Goal: Task Accomplishment & Management: Use online tool/utility

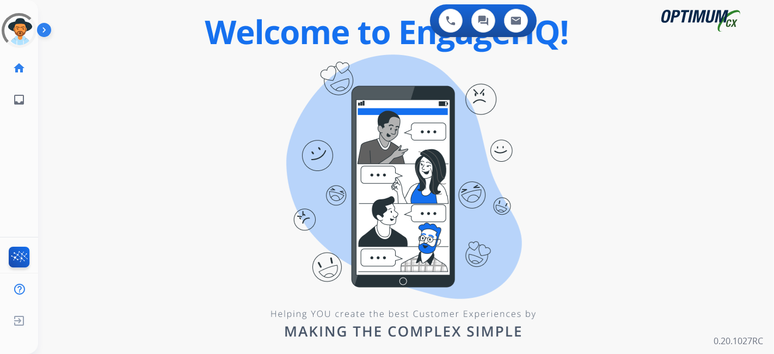
click at [526, 252] on div "0 Voice Interactions 0 Chat Interactions 0 Email Interactions swap_horiz Break …" at bounding box center [405, 177] width 735 height 354
click at [696, 169] on div "0 Voice Interactions 0 Chat Interactions 0 Email Interactions swap_horiz Break …" at bounding box center [405, 177] width 735 height 354
click at [285, 169] on div "0 Voice Interactions 0 Chat Interactions 0 Email Interactions swap_horiz Break …" at bounding box center [405, 177] width 735 height 354
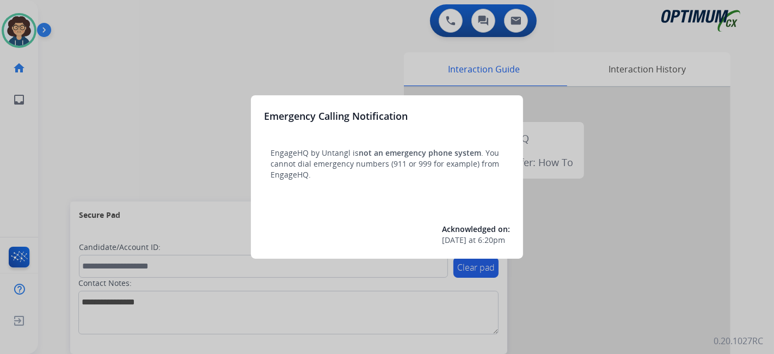
click at [63, 157] on div at bounding box center [387, 177] width 774 height 354
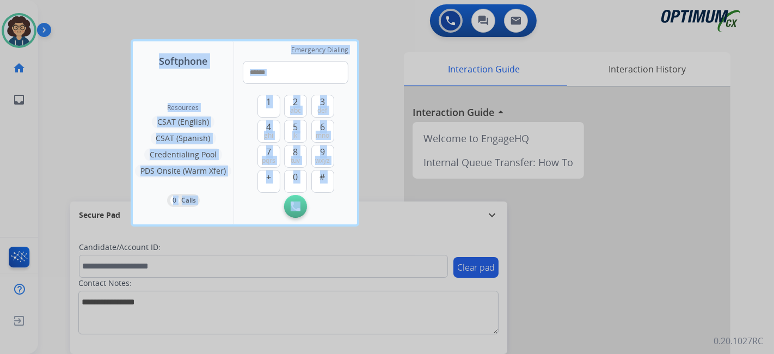
click at [63, 157] on div at bounding box center [387, 177] width 774 height 354
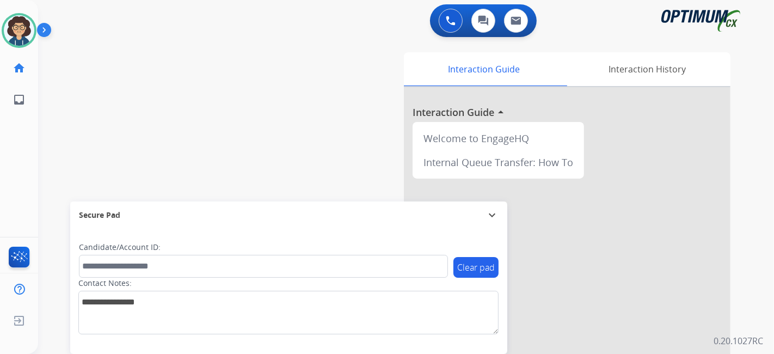
click at [316, 158] on div "swap_horiz Break voice bridge close_fullscreen Connect 3-Way Call merge_type Se…" at bounding box center [392, 266] width 709 height 454
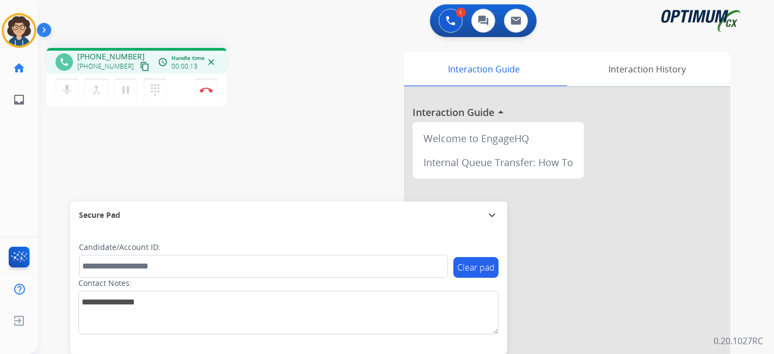
click at [140, 66] on mat-icon "content_copy" at bounding box center [145, 66] width 10 height 10
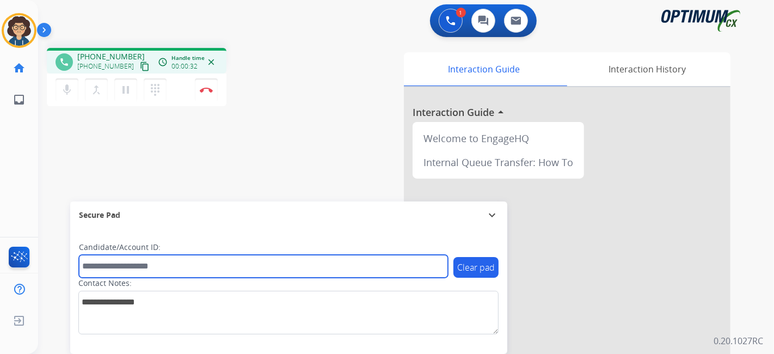
click at [153, 271] on input "text" at bounding box center [263, 266] width 369 height 23
paste input "*******"
type input "*******"
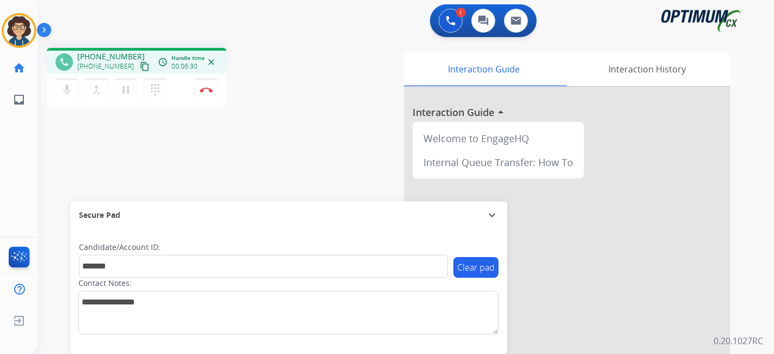
click at [285, 128] on div "phone [PHONE_NUMBER] [PHONE_NUMBER] content_copy access_time Call metrics Queue…" at bounding box center [392, 266] width 709 height 454
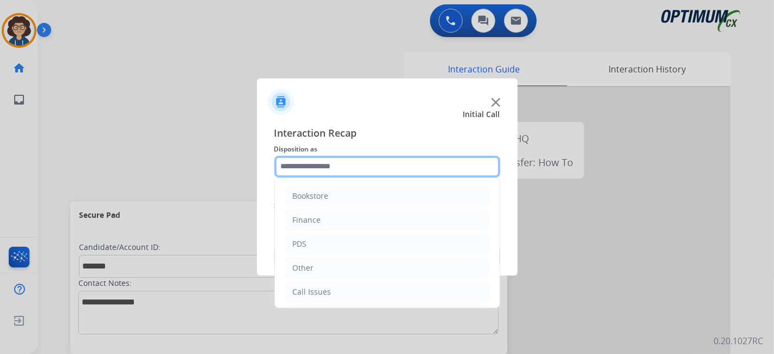
click at [386, 173] on input "text" at bounding box center [387, 167] width 226 height 22
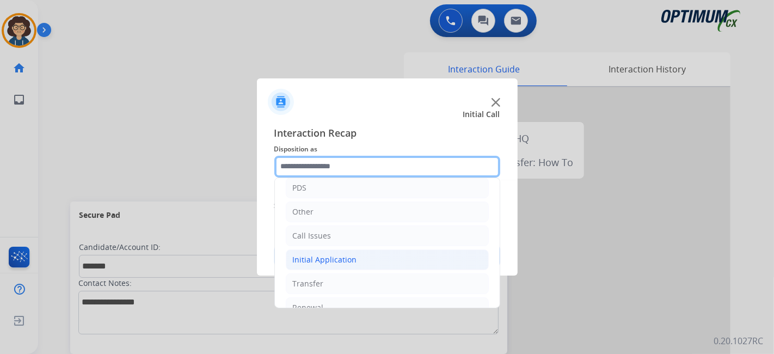
scroll to position [71, 0]
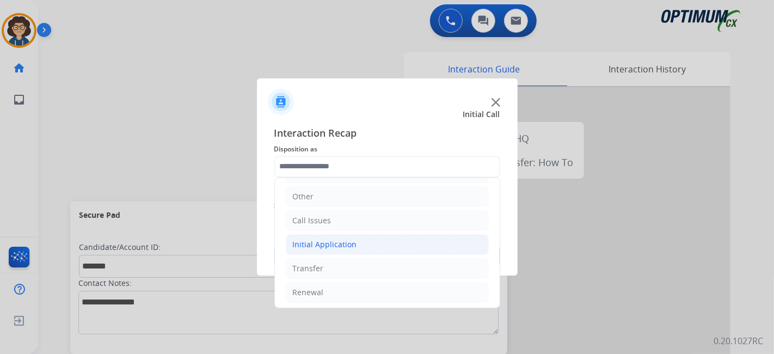
click at [374, 245] on li "Initial Application" at bounding box center [387, 244] width 203 height 21
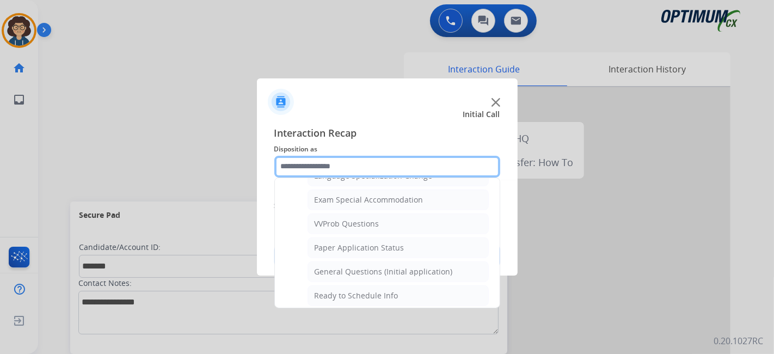
scroll to position [586, 0]
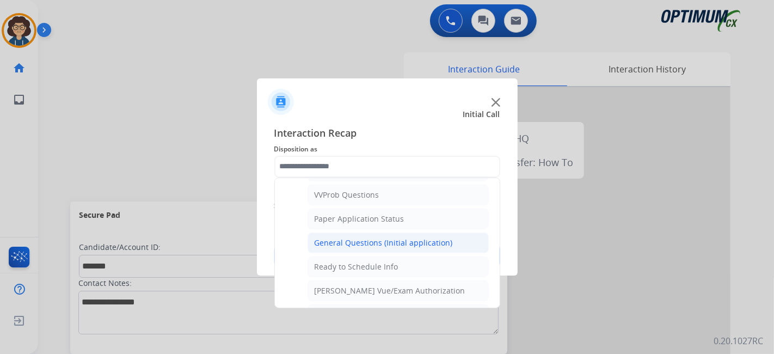
click at [446, 237] on div "General Questions (Initial application)" at bounding box center [383, 242] width 138 height 11
type input "**********"
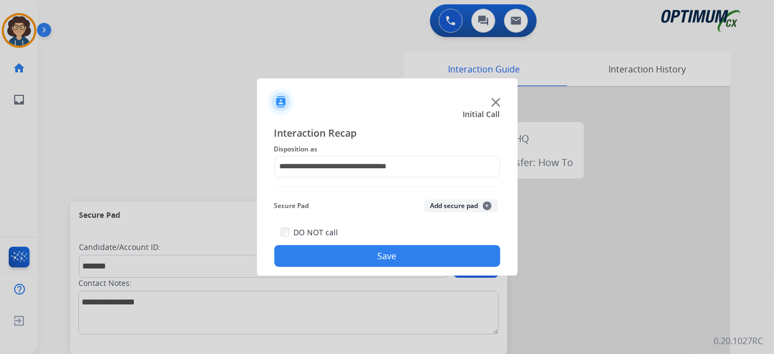
click at [457, 211] on div "Secure Pad Add secure pad +" at bounding box center [387, 206] width 226 height 22
click at [460, 202] on button "Add secure pad +" at bounding box center [461, 205] width 74 height 13
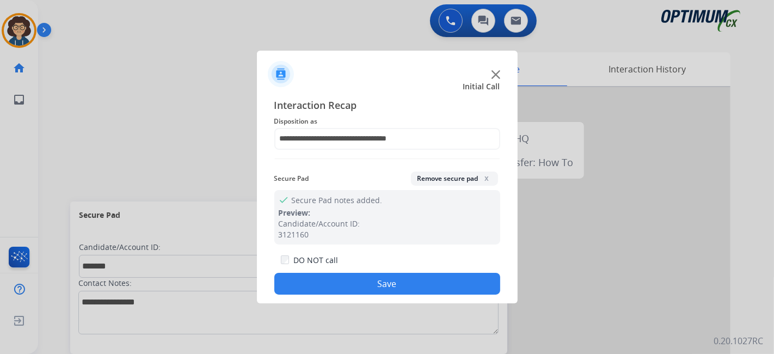
click at [432, 283] on button "Save" at bounding box center [387, 284] width 226 height 22
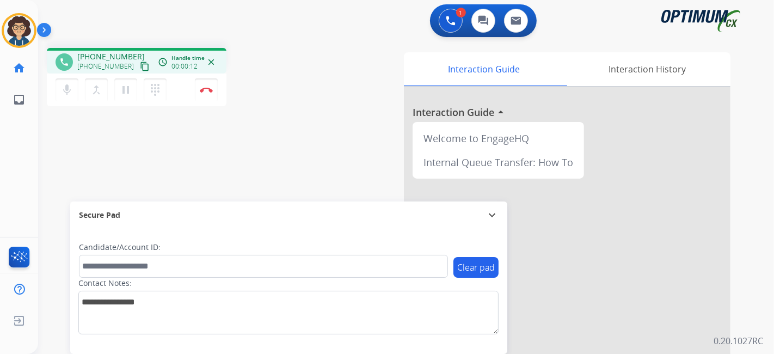
click at [140, 70] on mat-icon "content_copy" at bounding box center [145, 66] width 10 height 10
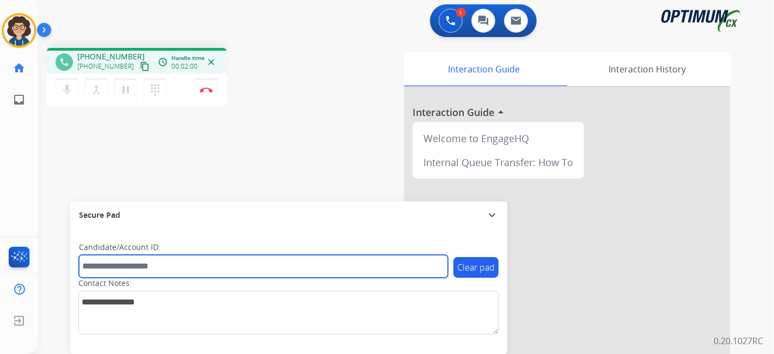
click at [191, 260] on input "text" at bounding box center [263, 266] width 369 height 23
paste input "*******"
type input "*******"
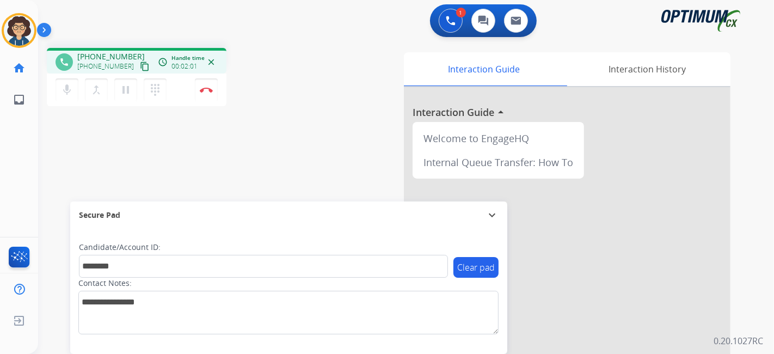
click at [239, 147] on div "phone [PHONE_NUMBER] [PHONE_NUMBER] content_copy access_time Call metrics Queue…" at bounding box center [392, 266] width 709 height 454
click at [213, 94] on button "Disconnect" at bounding box center [206, 89] width 23 height 23
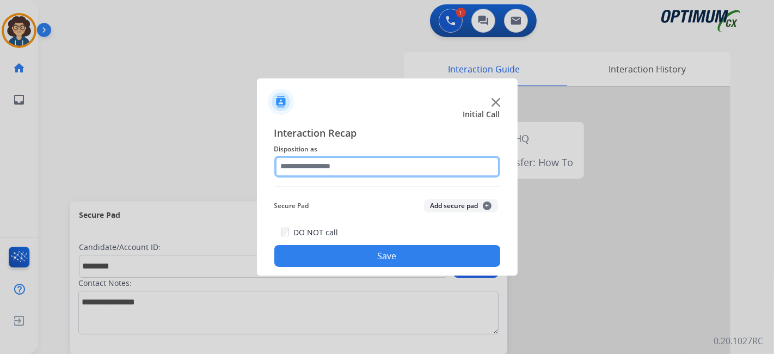
click at [393, 172] on input "text" at bounding box center [387, 167] width 226 height 22
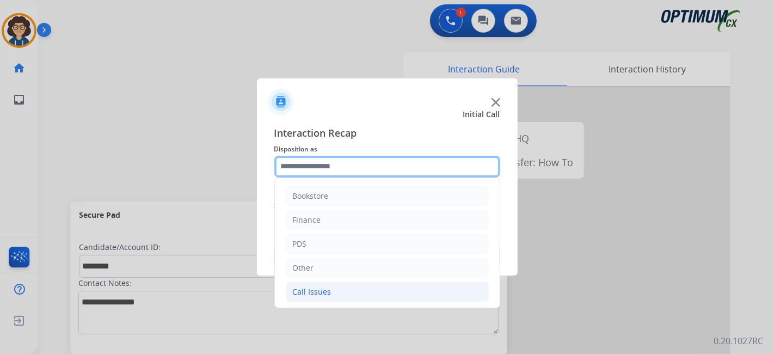
scroll to position [71, 0]
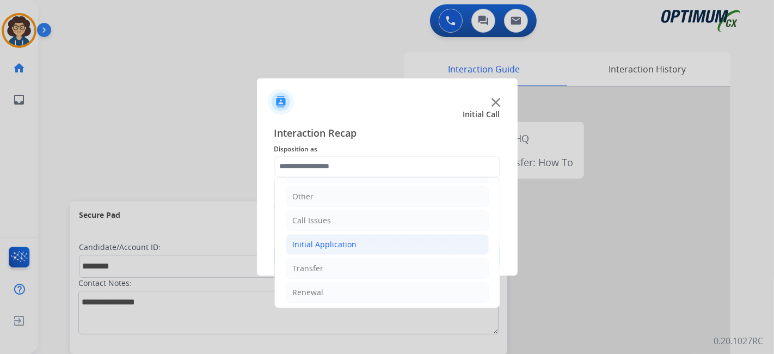
click at [376, 243] on li "Initial Application" at bounding box center [387, 244] width 203 height 21
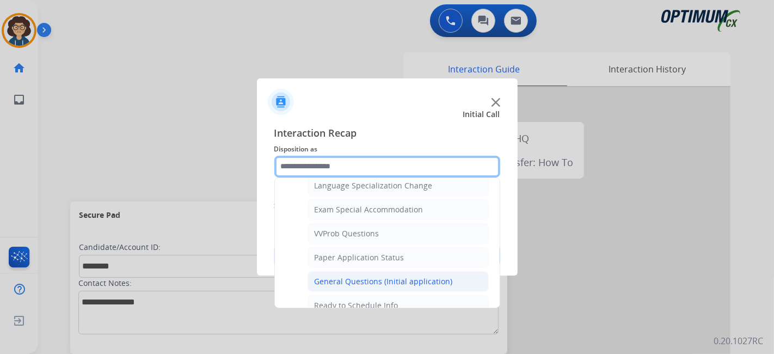
scroll to position [550, 0]
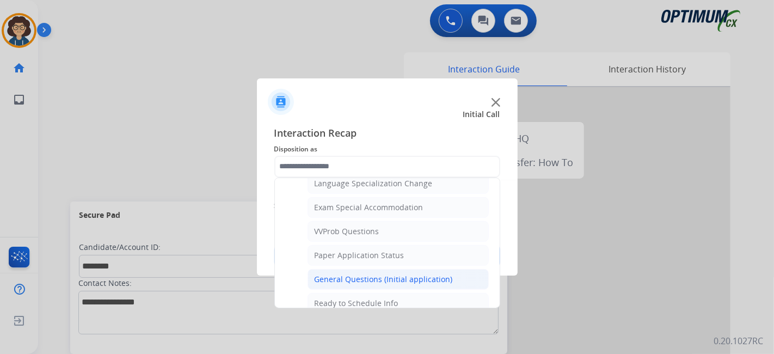
click at [446, 274] on div "General Questions (Initial application)" at bounding box center [383, 279] width 138 height 11
type input "**********"
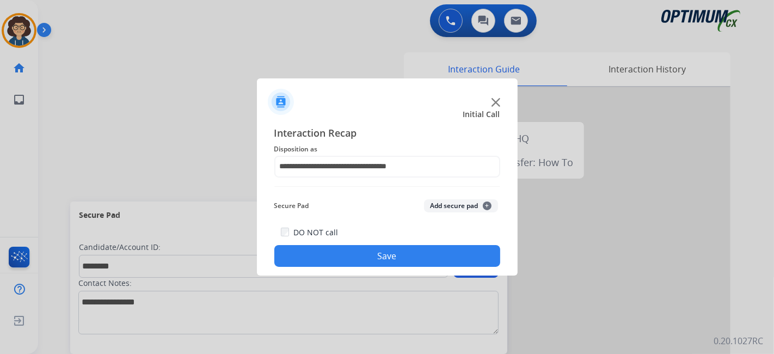
click at [446, 200] on button "Add secure pad +" at bounding box center [461, 205] width 74 height 13
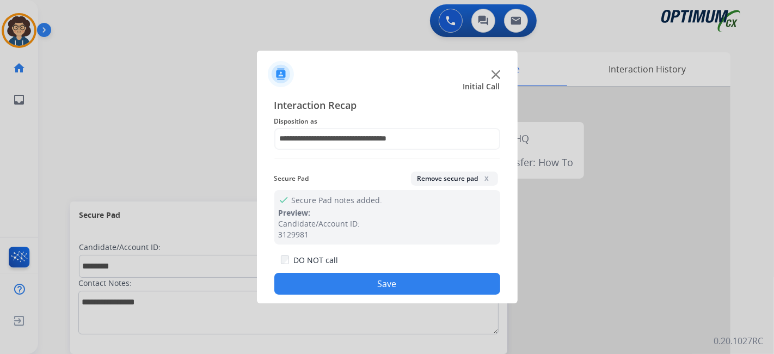
click at [387, 280] on button "Save" at bounding box center [387, 284] width 226 height 22
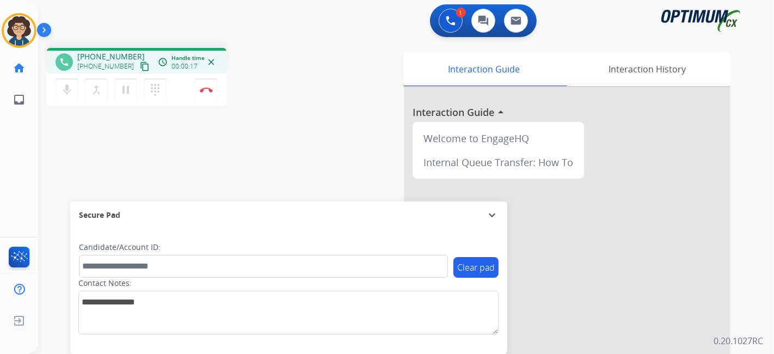
click at [138, 64] on button "content_copy" at bounding box center [144, 66] width 13 height 13
click at [319, 230] on div "Clear pad Candidate/Account ID: Contact Notes:" at bounding box center [288, 290] width 437 height 125
click at [213, 89] on button "Disconnect" at bounding box center [206, 89] width 23 height 23
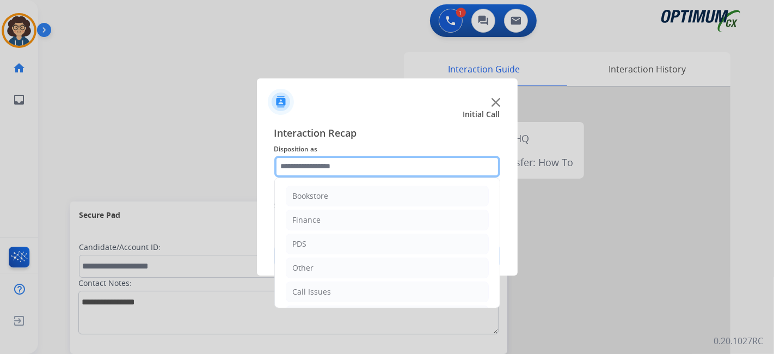
click at [368, 158] on input "text" at bounding box center [387, 167] width 226 height 22
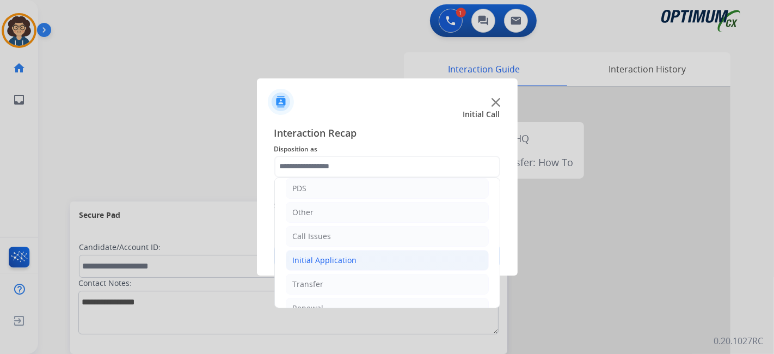
click at [389, 254] on li "Initial Application" at bounding box center [387, 260] width 203 height 21
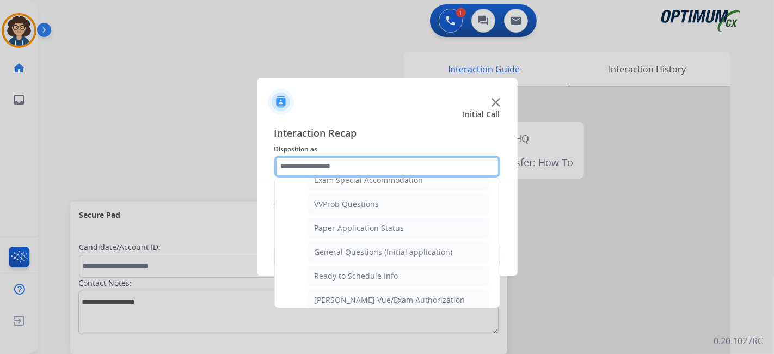
scroll to position [543, 0]
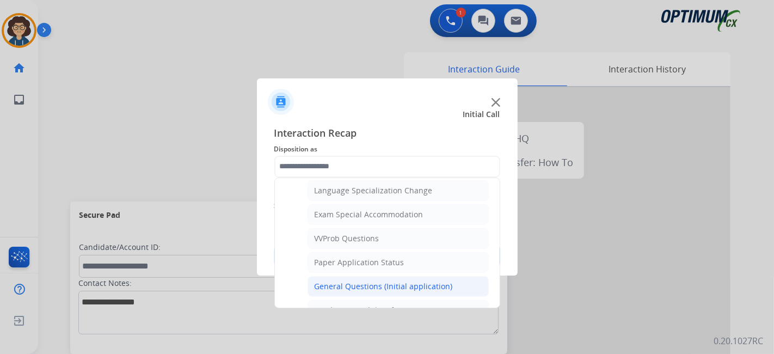
click at [407, 276] on li "General Questions (Initial application)" at bounding box center [397, 286] width 181 height 21
type input "**********"
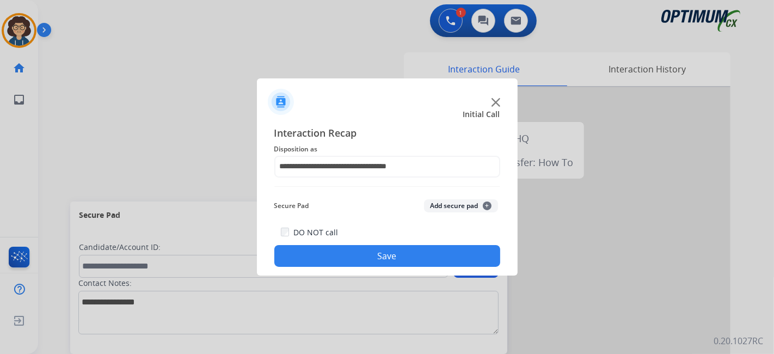
click at [404, 261] on button "Save" at bounding box center [387, 256] width 226 height 22
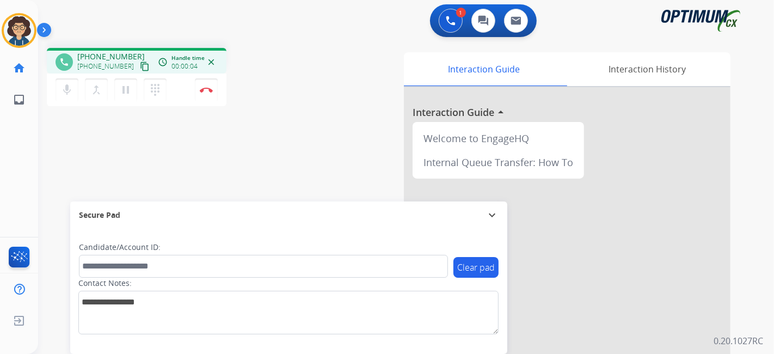
click at [140, 64] on mat-icon "content_copy" at bounding box center [145, 66] width 10 height 10
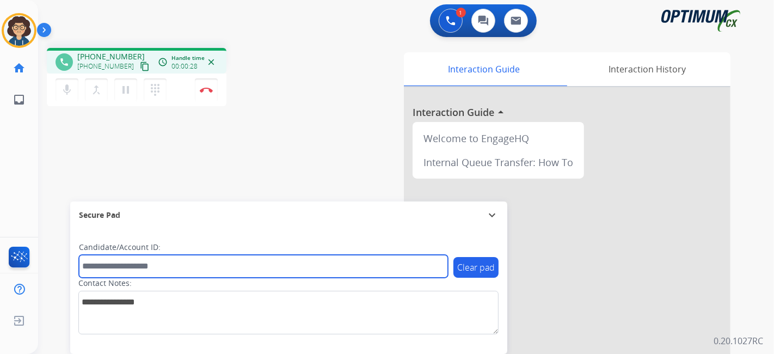
click at [154, 262] on input "text" at bounding box center [263, 266] width 369 height 23
paste input "*******"
type input "*******"
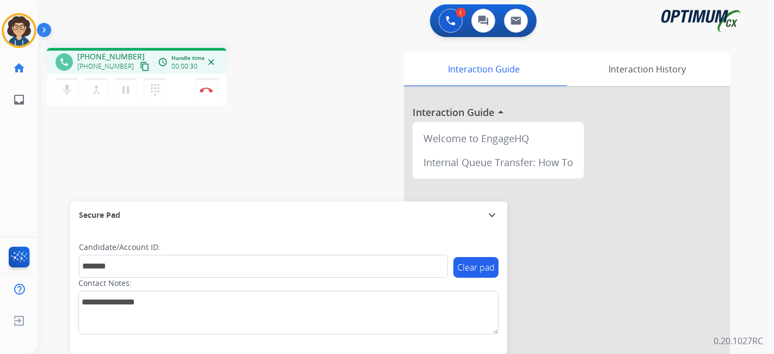
drag, startPoint x: 214, startPoint y: 160, endPoint x: 223, endPoint y: 182, distance: 23.9
click at [214, 160] on div "phone [PHONE_NUMBER] [PHONE_NUMBER] content_copy access_time Call metrics Queue…" at bounding box center [392, 266] width 709 height 454
click at [214, 90] on button "Disconnect" at bounding box center [206, 89] width 23 height 23
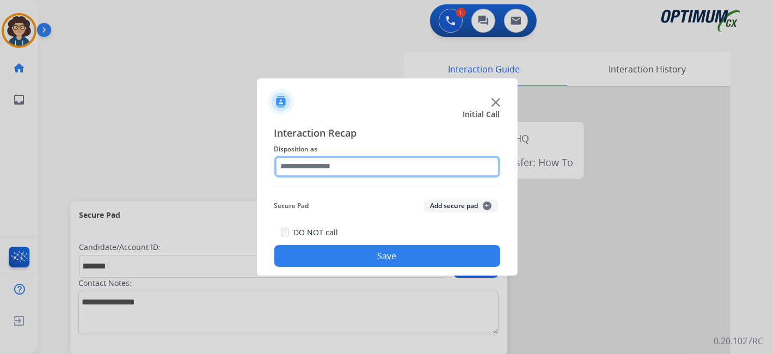
click at [410, 174] on input "text" at bounding box center [387, 167] width 226 height 22
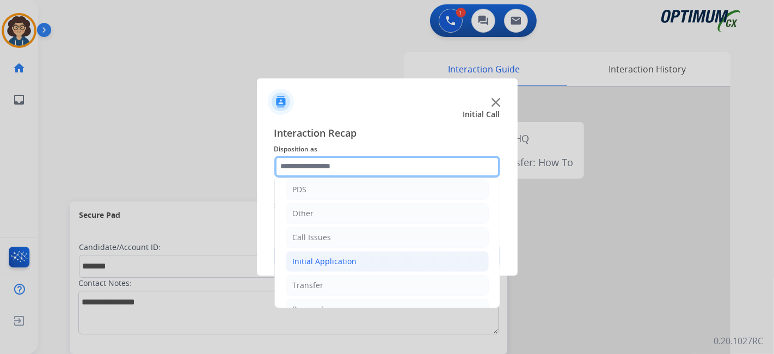
scroll to position [71, 0]
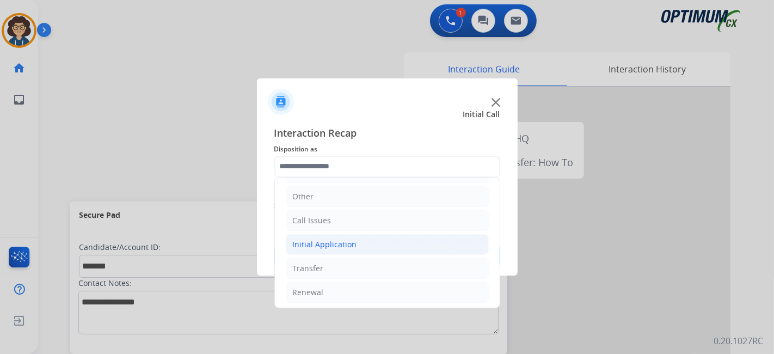
click at [362, 244] on li "Initial Application" at bounding box center [387, 244] width 203 height 21
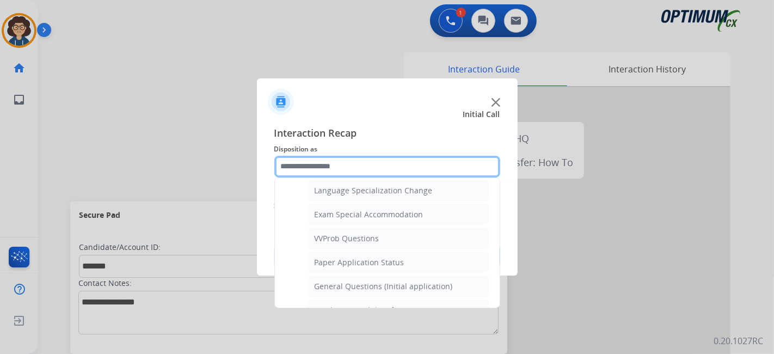
scroll to position [548, 0]
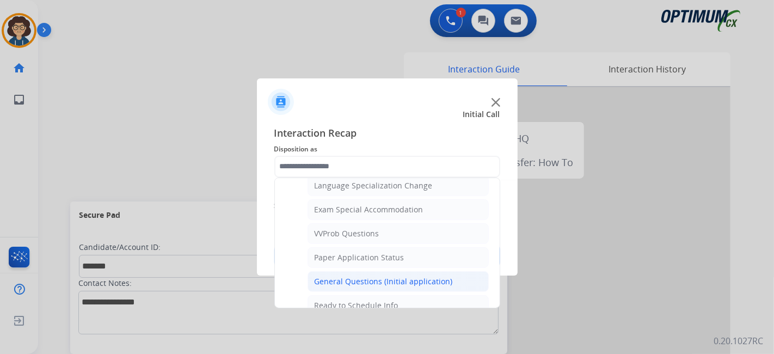
click at [419, 276] on div "General Questions (Initial application)" at bounding box center [383, 281] width 138 height 11
type input "**********"
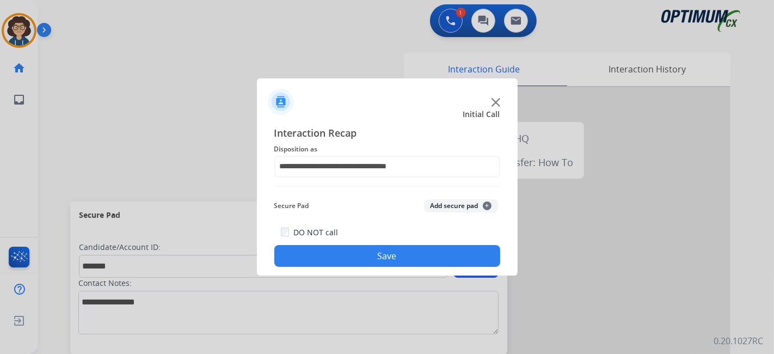
click at [450, 211] on button "Add secure pad +" at bounding box center [461, 205] width 74 height 13
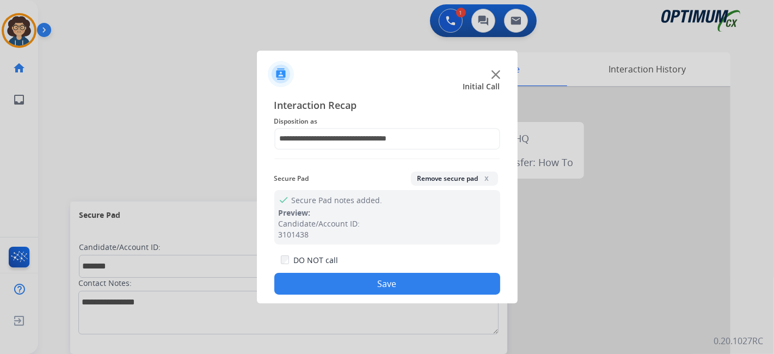
click at [390, 273] on button "Save" at bounding box center [387, 284] width 226 height 22
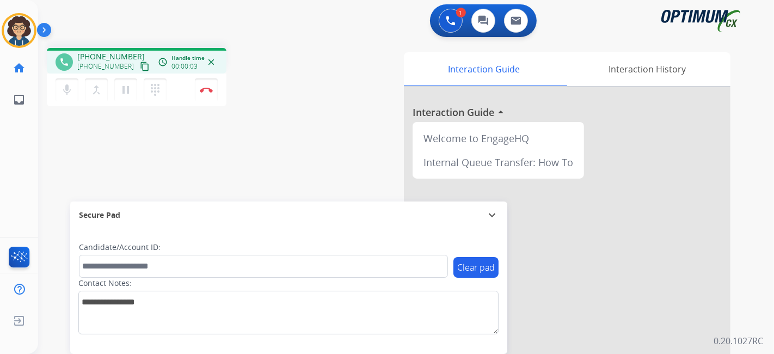
click at [140, 66] on mat-icon "content_copy" at bounding box center [145, 66] width 10 height 10
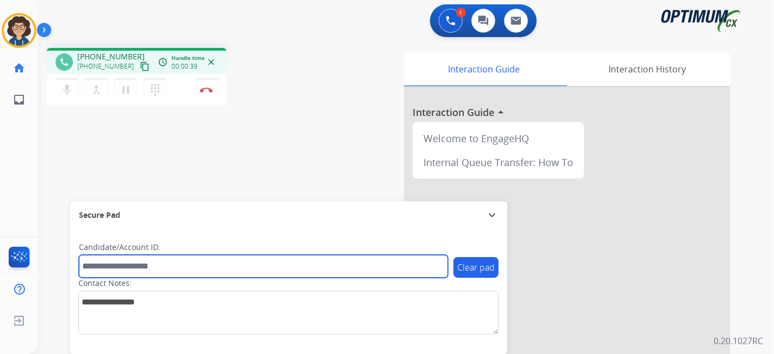
click at [163, 265] on input "text" at bounding box center [263, 266] width 369 height 23
paste input "*******"
type input "*******"
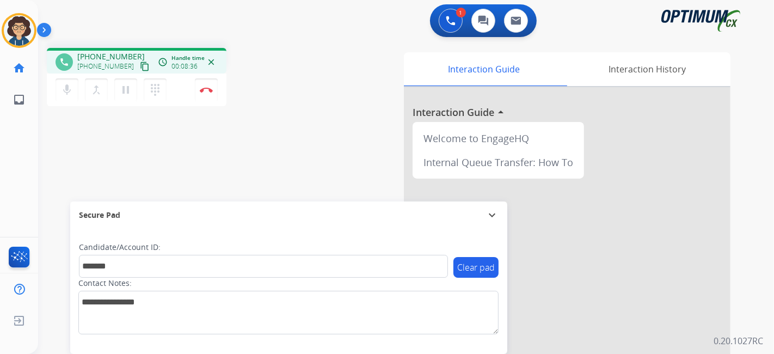
click at [301, 108] on div "phone [PHONE_NUMBER] [PHONE_NUMBER] content_copy access_time Call metrics Queue…" at bounding box center [184, 78] width 274 height 61
click at [213, 89] on button "Disconnect" at bounding box center [206, 89] width 23 height 23
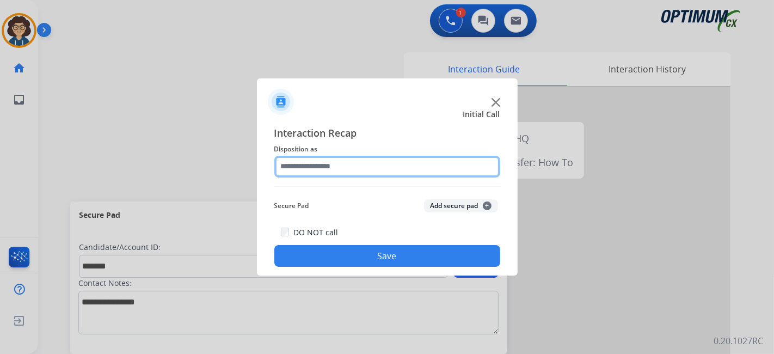
click at [367, 156] on input "text" at bounding box center [387, 167] width 226 height 22
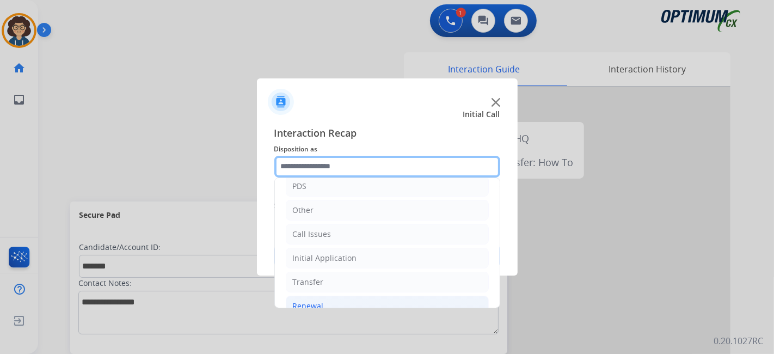
scroll to position [71, 0]
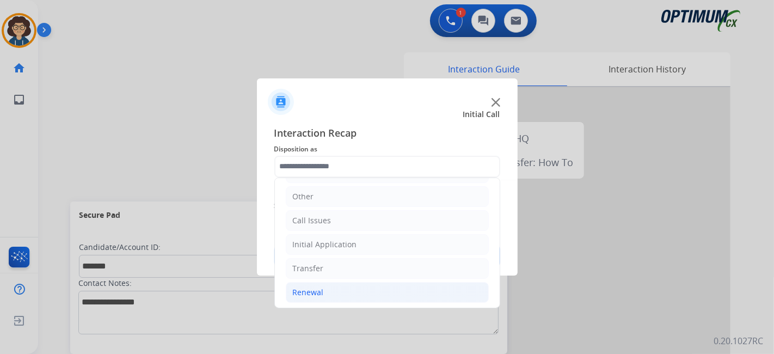
click at [370, 292] on li "Renewal" at bounding box center [387, 292] width 203 height 21
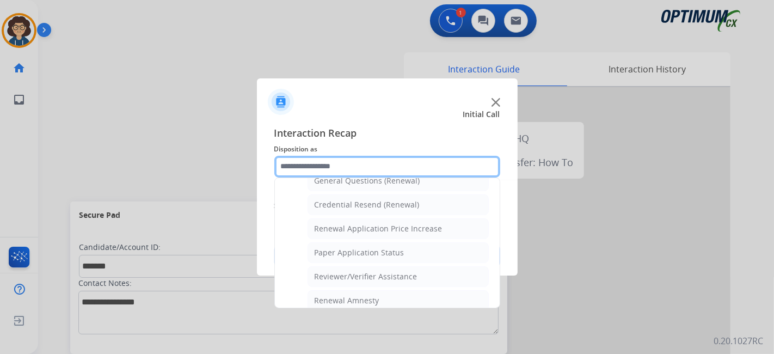
scroll to position [319, 0]
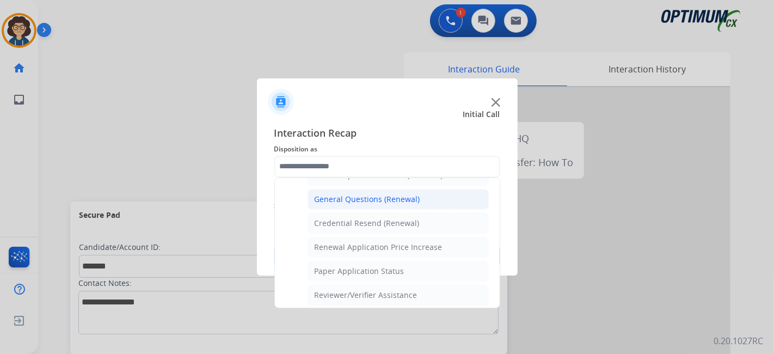
click at [410, 197] on div "General Questions (Renewal)" at bounding box center [367, 199] width 106 height 11
type input "**********"
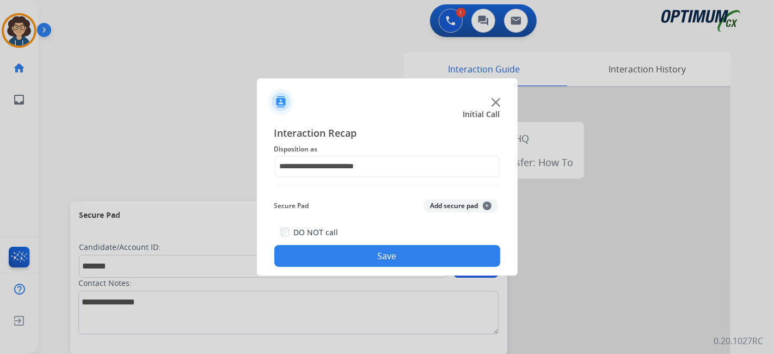
click at [436, 203] on button "Add secure pad +" at bounding box center [461, 205] width 74 height 13
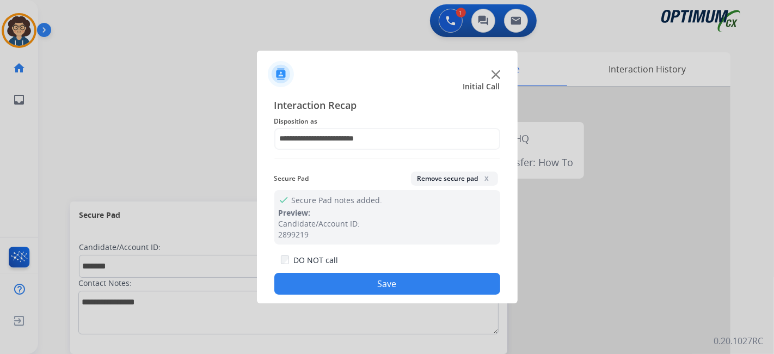
click at [407, 283] on button "Save" at bounding box center [387, 284] width 226 height 22
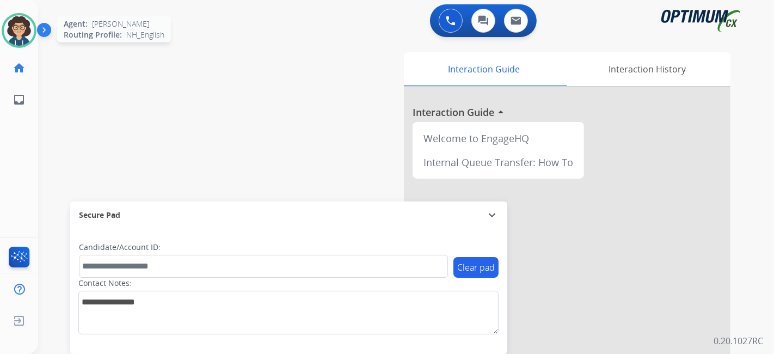
click at [12, 40] on img at bounding box center [19, 30] width 30 height 30
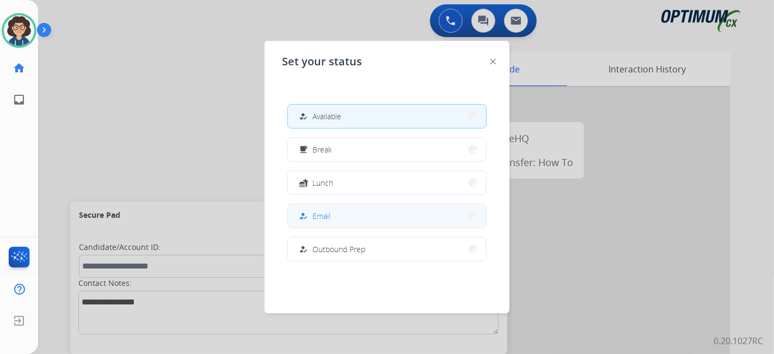
click at [340, 224] on button "how_to_reg Email" at bounding box center [387, 215] width 198 height 23
